Goal: Task Accomplishment & Management: Manage account settings

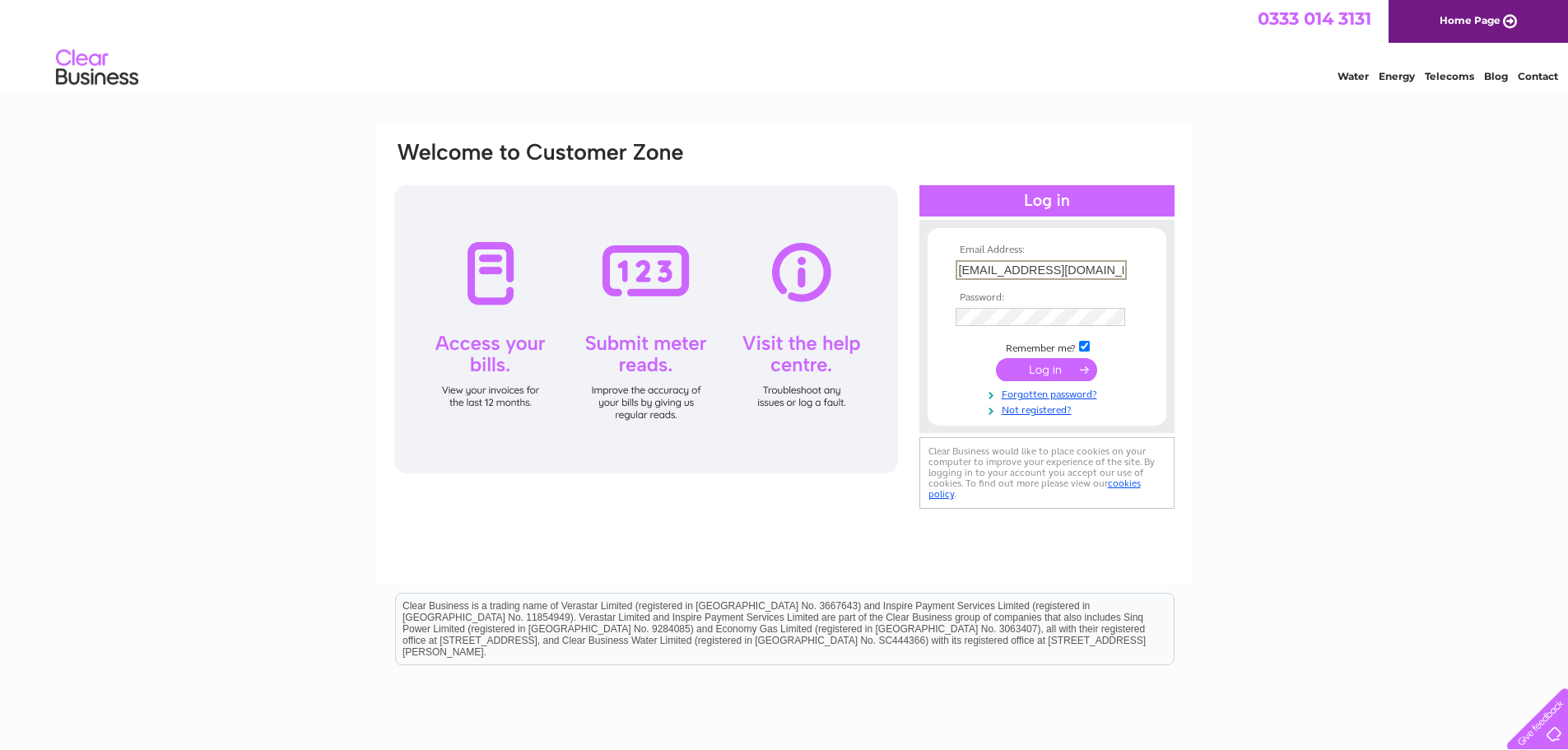
drag, startPoint x: 1079, startPoint y: 271, endPoint x: 874, endPoint y: 270, distance: 205.0
click at [874, 270] on div "Email Address: accounts@tvrs-uk.com Password:" at bounding box center [784, 326] width 784 height 373
type input "cellis@martindawes.com"
click at [1040, 362] on input "submit" at bounding box center [1047, 367] width 101 height 23
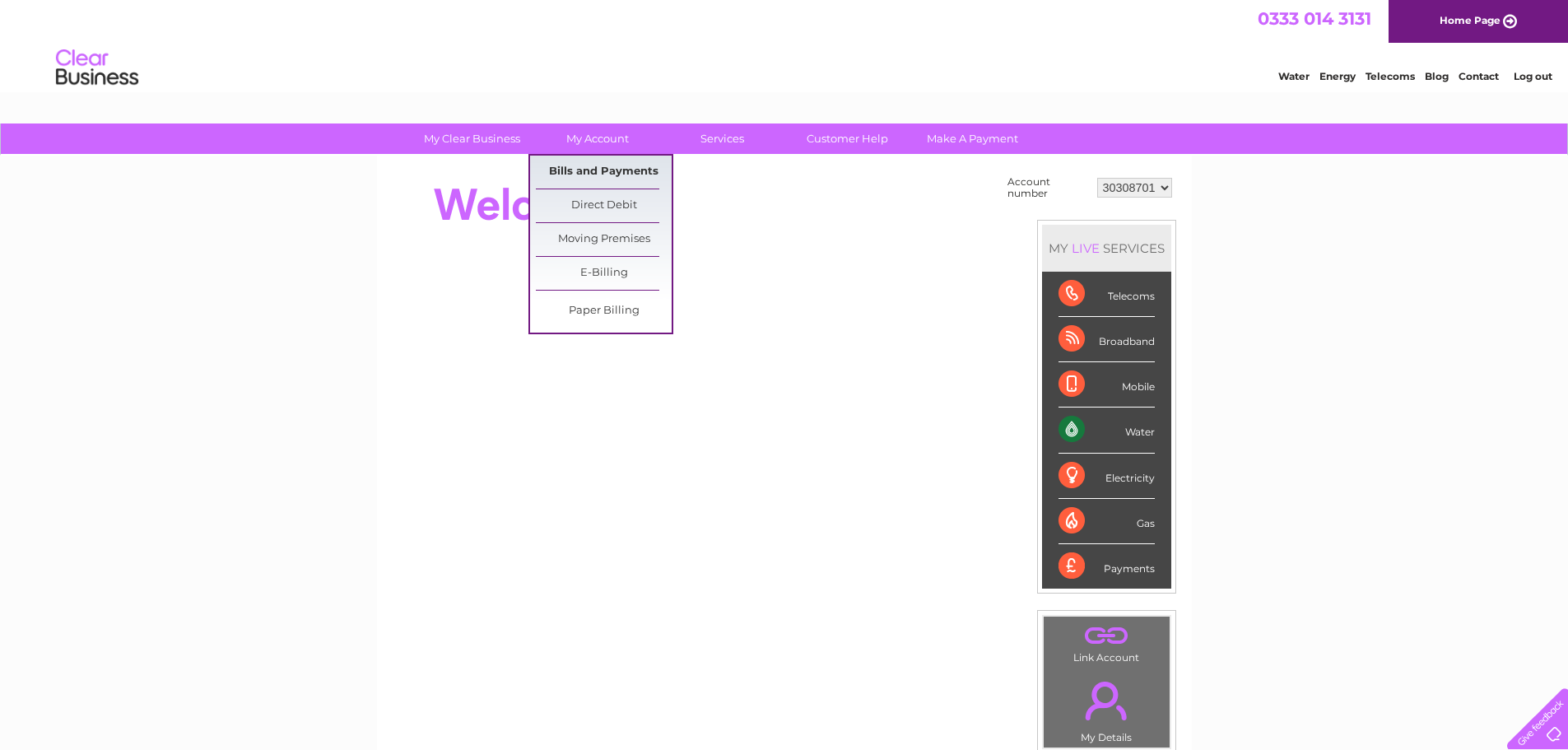
click at [602, 164] on link "Bills and Payments" at bounding box center [603, 172] width 136 height 33
click at [609, 169] on link "Bills and Payments" at bounding box center [603, 172] width 136 height 33
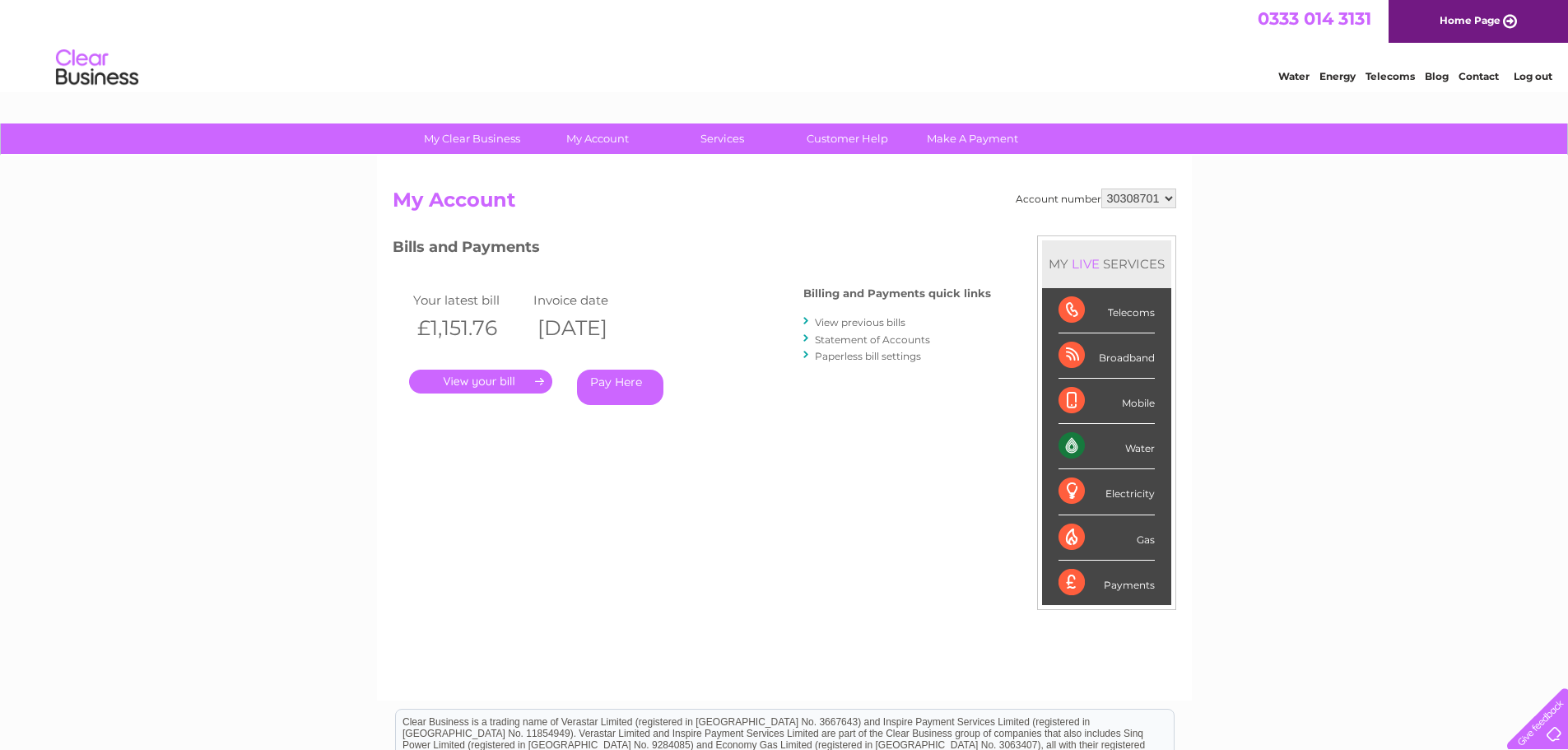
click at [499, 381] on link "." at bounding box center [481, 381] width 143 height 23
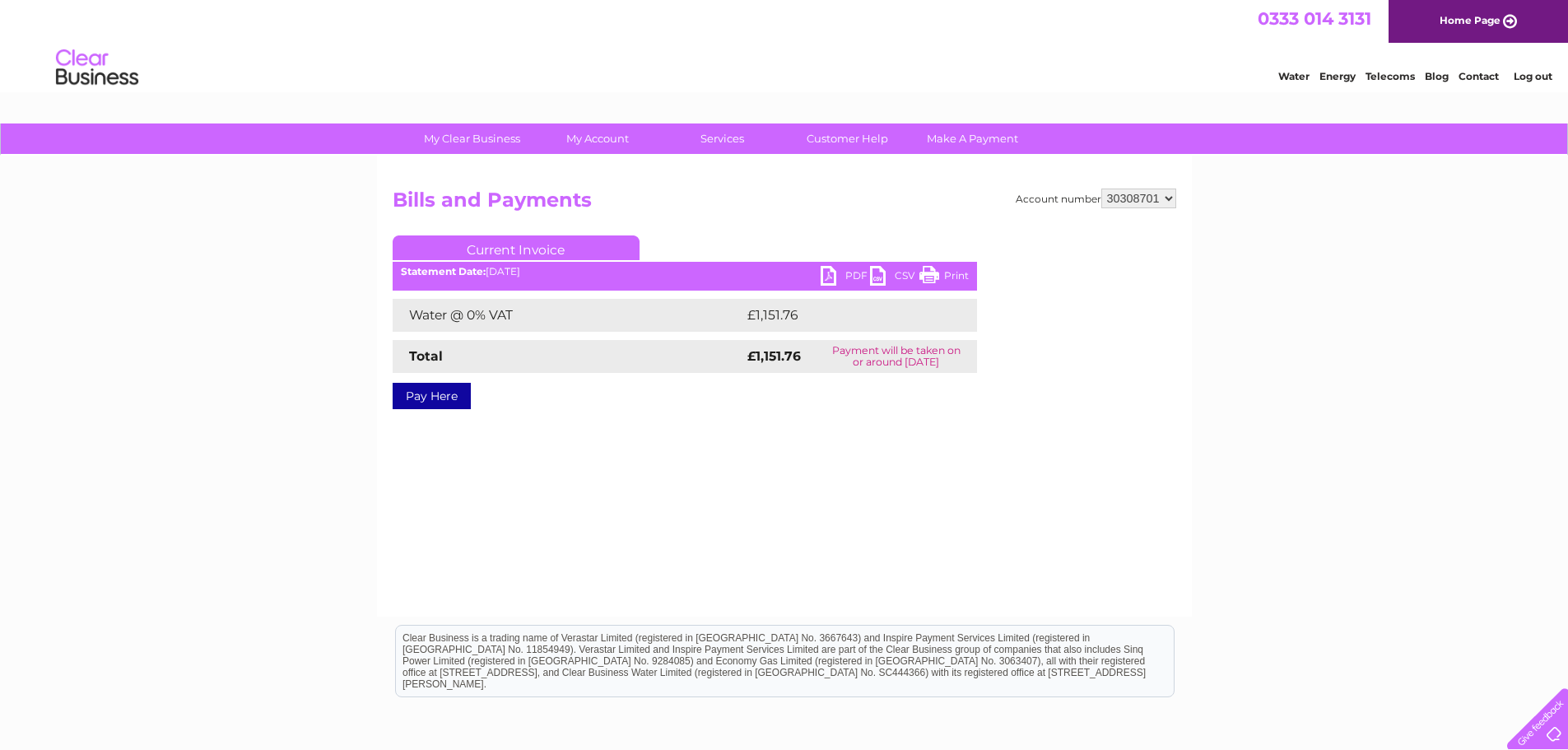
click at [846, 279] on link "PDF" at bounding box center [846, 277] width 50 height 23
